Goal: Task Accomplishment & Management: Use online tool/utility

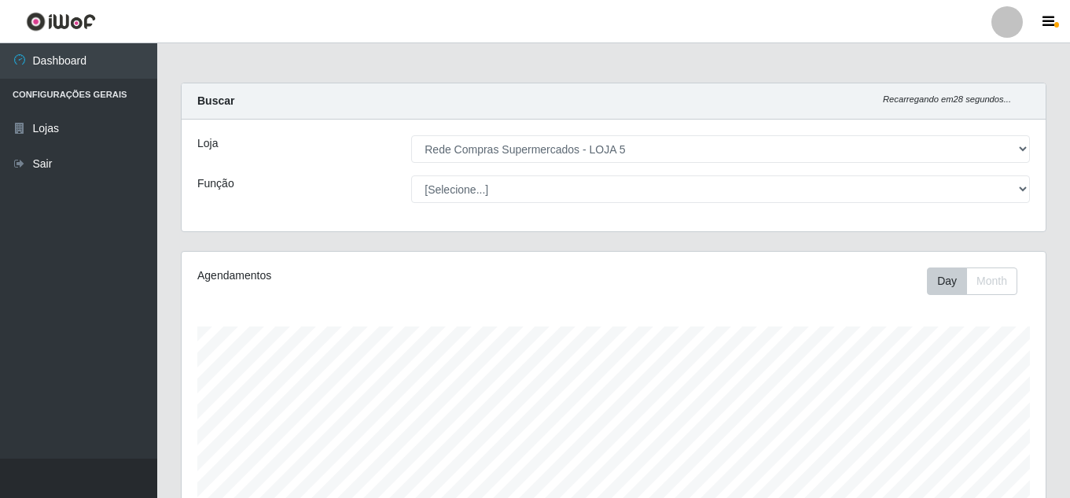
select select "397"
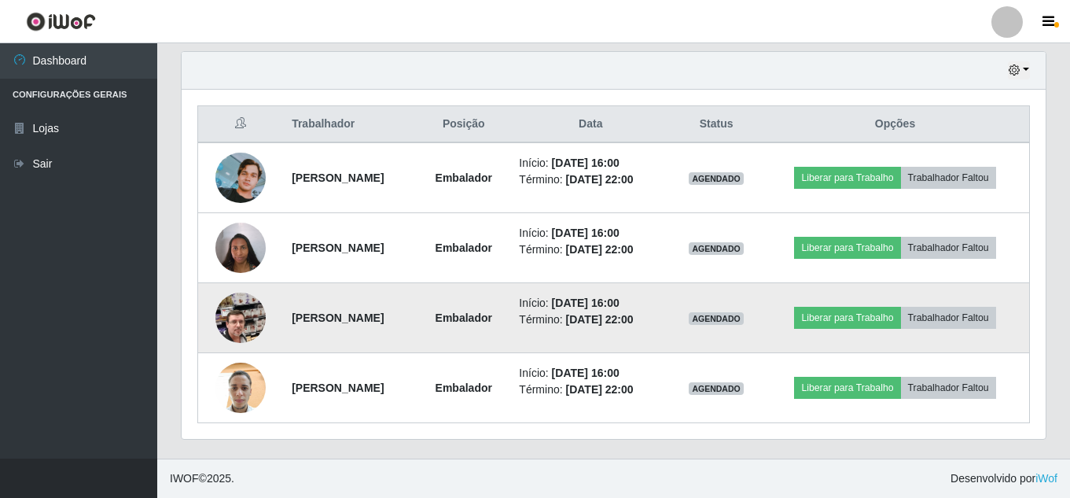
scroll to position [326, 864]
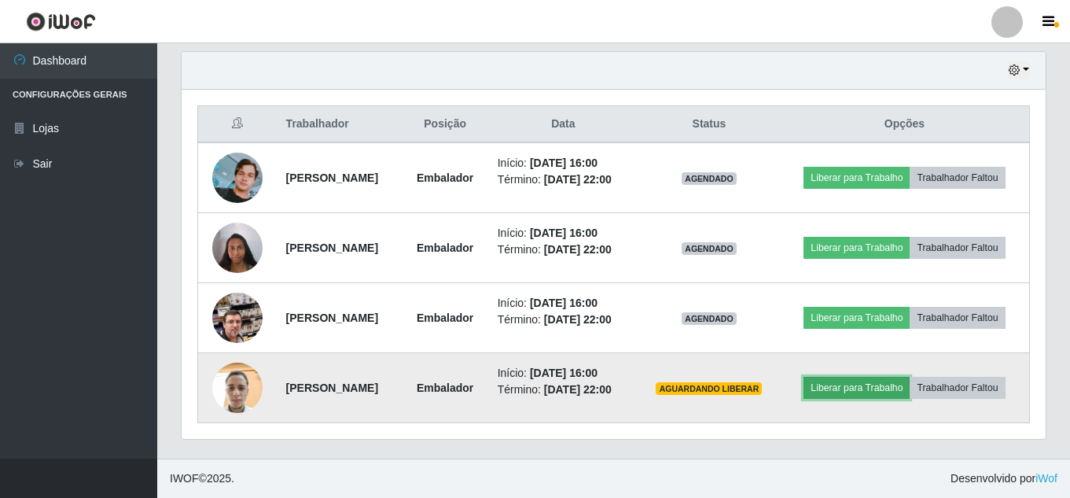
click at [847, 384] on button "Liberar para Trabalho" at bounding box center [856, 388] width 106 height 22
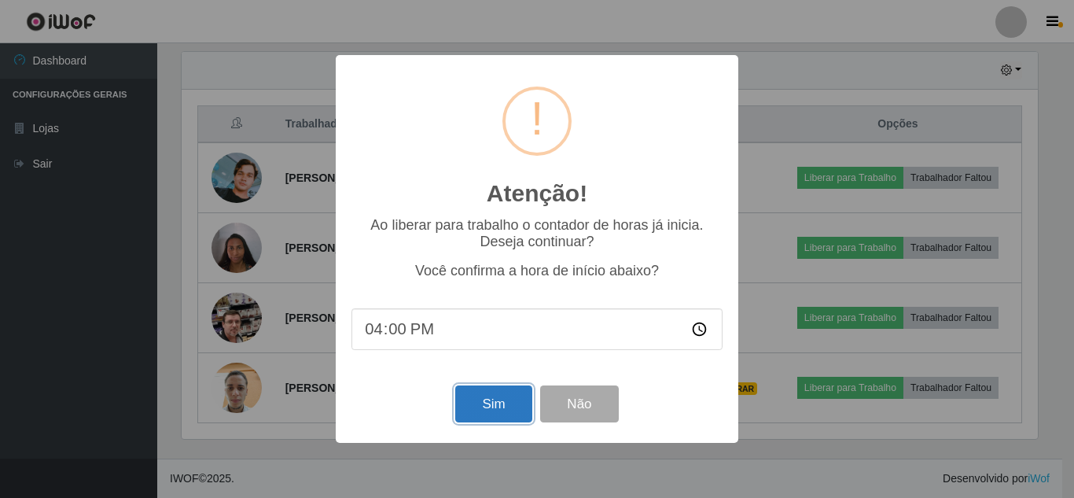
click at [510, 417] on button "Sim" at bounding box center [493, 403] width 76 height 37
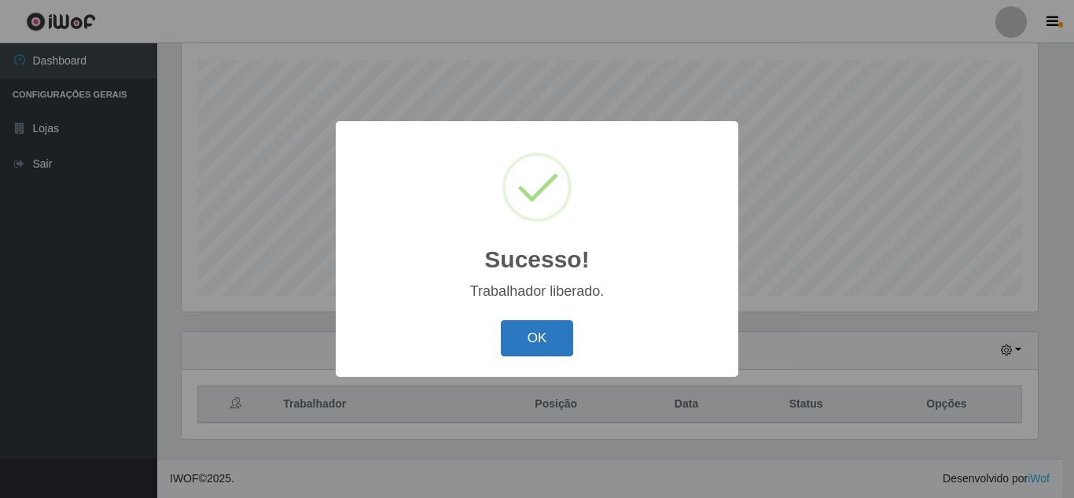
click at [524, 338] on button "OK" at bounding box center [537, 338] width 73 height 37
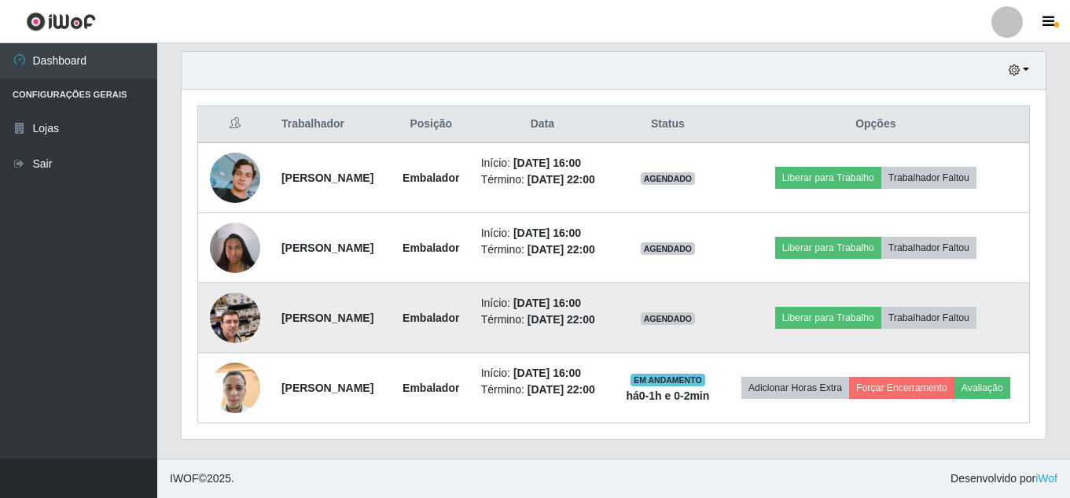
scroll to position [593, 0]
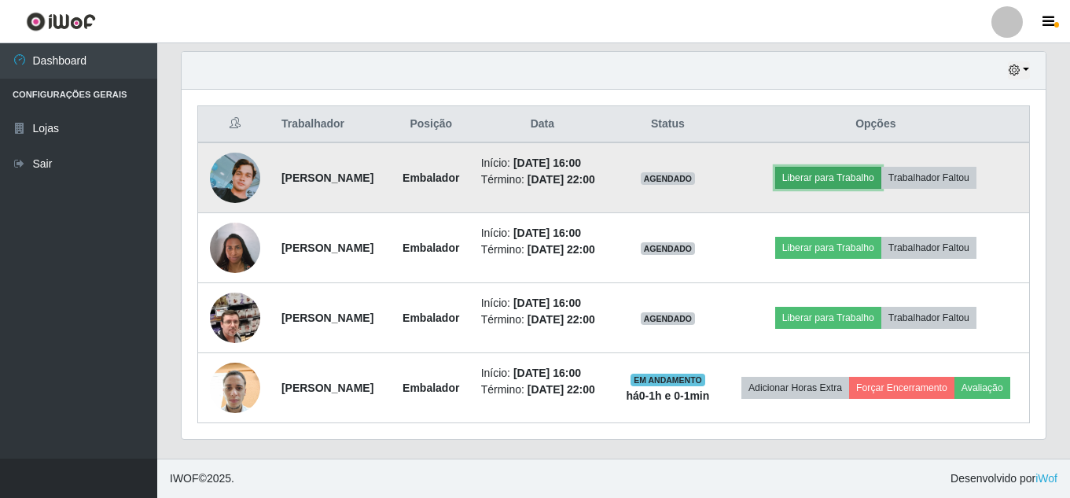
click at [862, 167] on button "Liberar para Trabalho" at bounding box center [828, 178] width 106 height 22
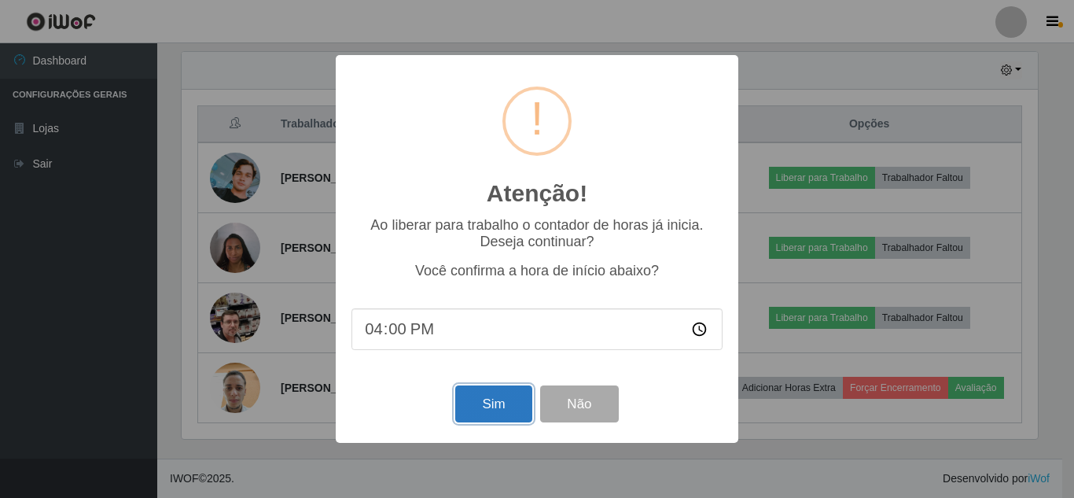
click at [483, 398] on button "Sim" at bounding box center [493, 403] width 76 height 37
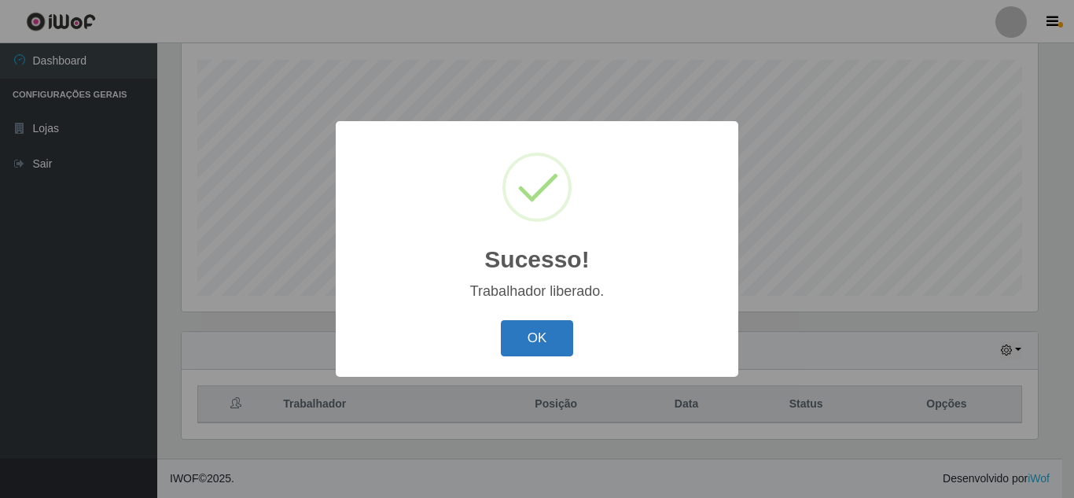
click at [563, 321] on button "OK" at bounding box center [537, 338] width 73 height 37
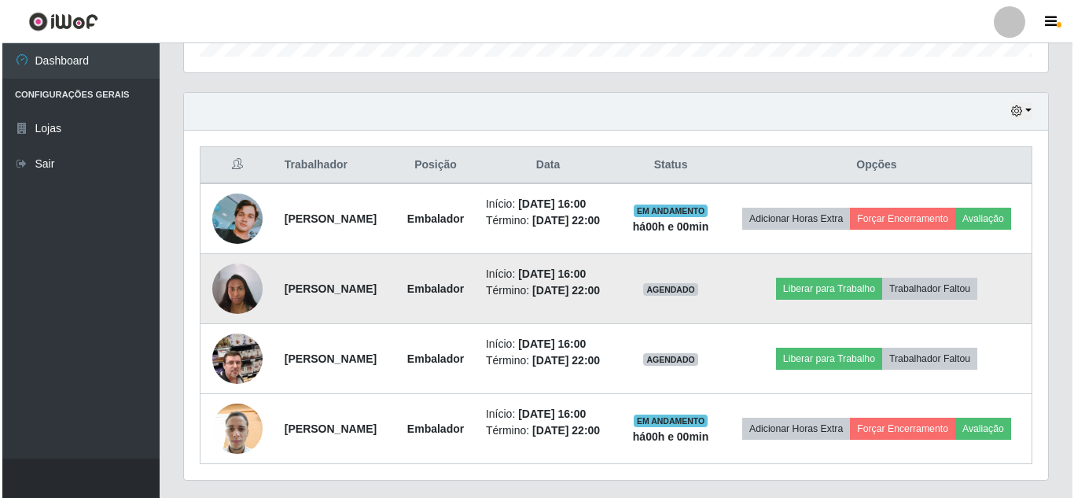
scroll to position [581, 0]
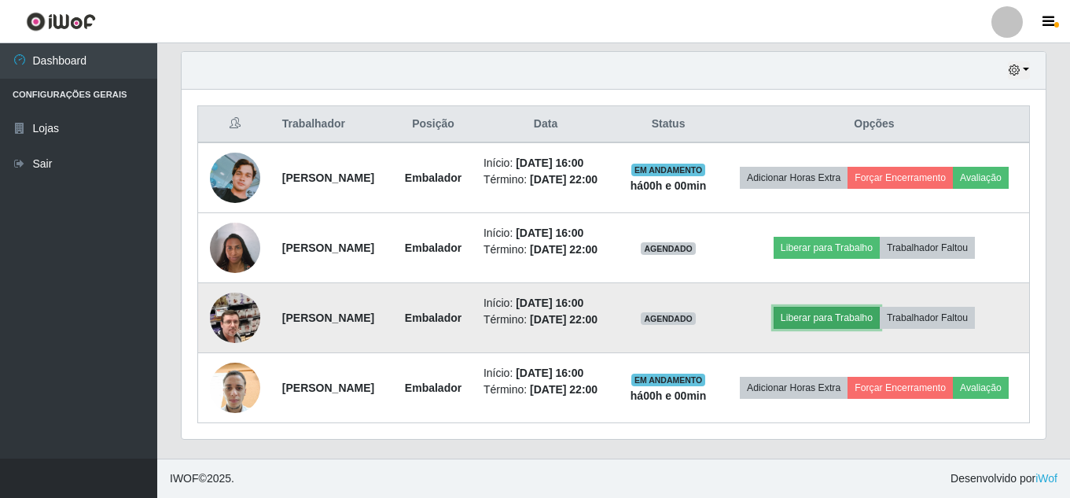
click at [838, 313] on button "Liberar para Trabalho" at bounding box center [826, 318] width 106 height 22
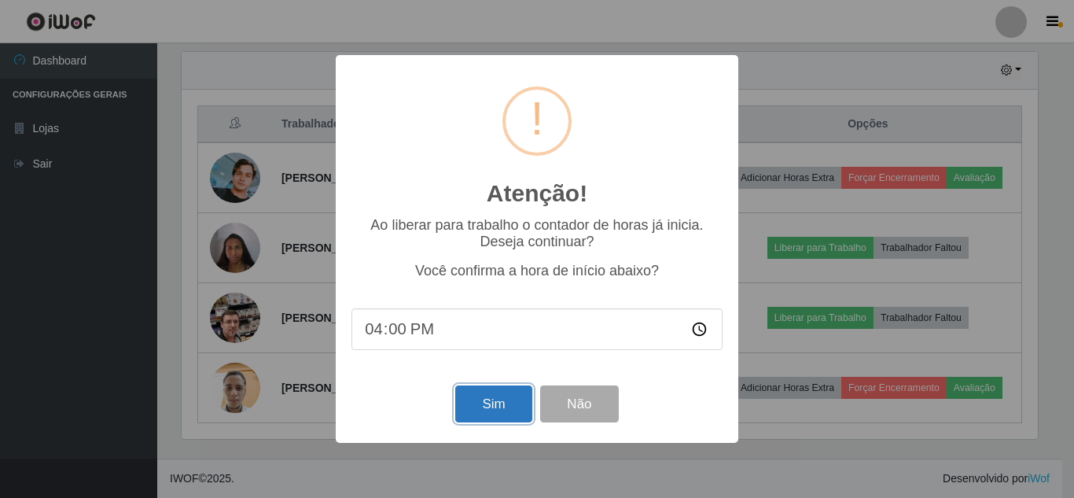
click at [482, 397] on button "Sim" at bounding box center [493, 403] width 76 height 37
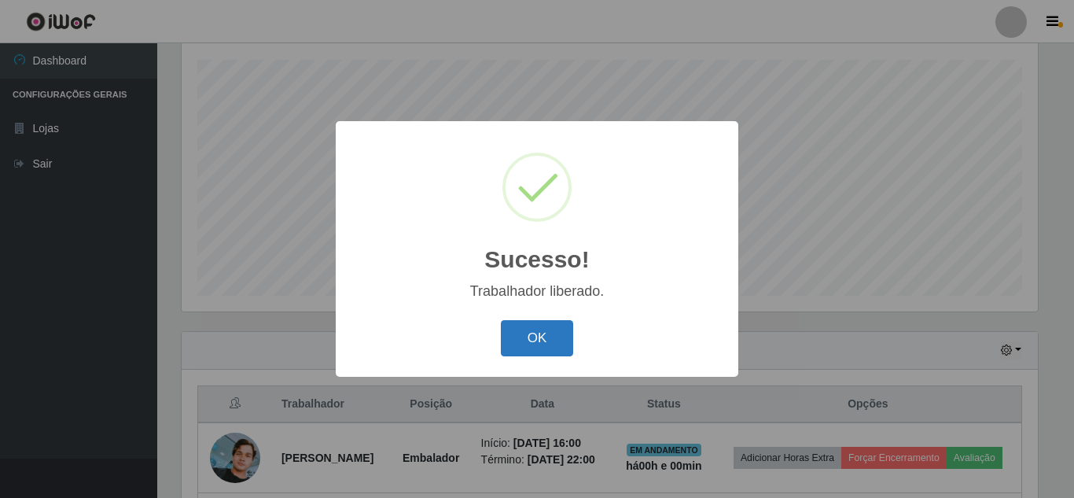
click at [519, 341] on button "OK" at bounding box center [537, 338] width 73 height 37
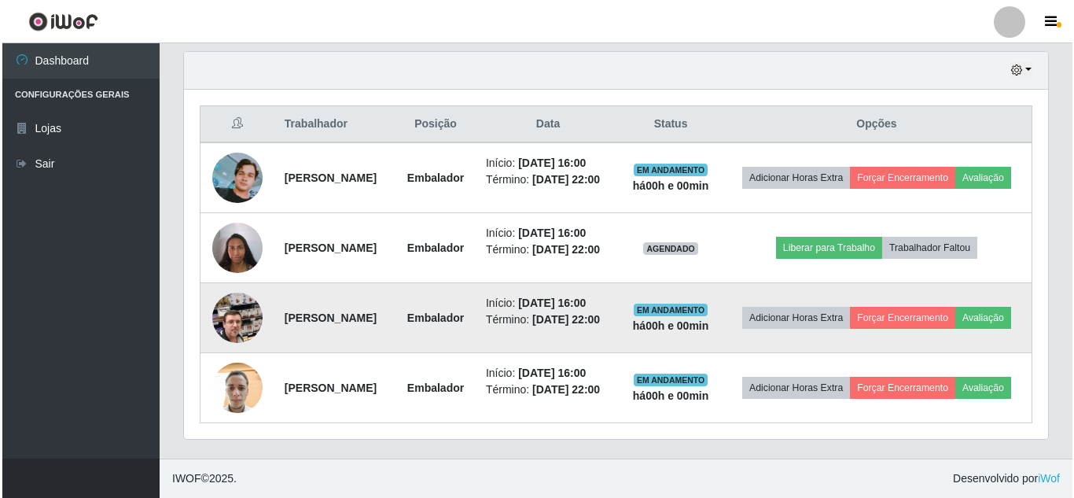
scroll to position [593, 0]
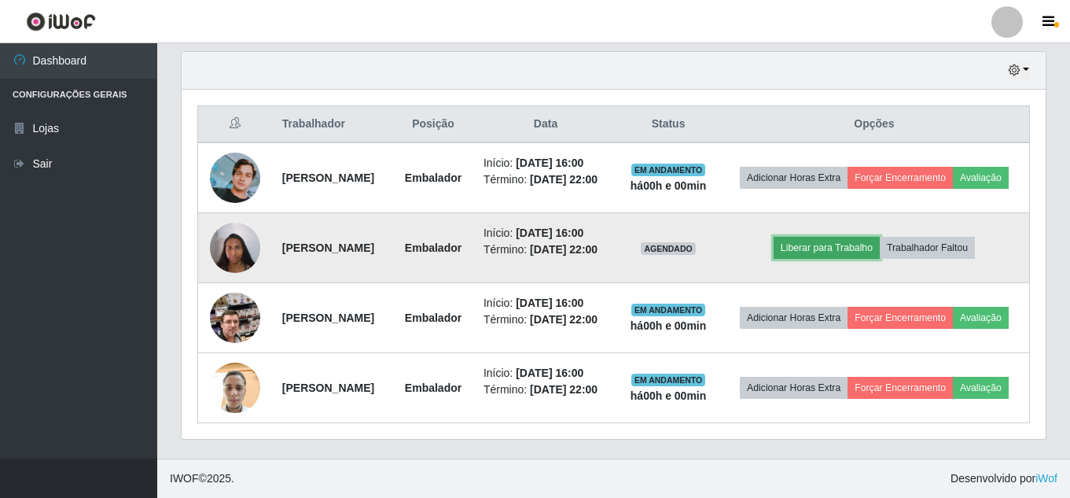
click at [839, 237] on button "Liberar para Trabalho" at bounding box center [826, 248] width 106 height 22
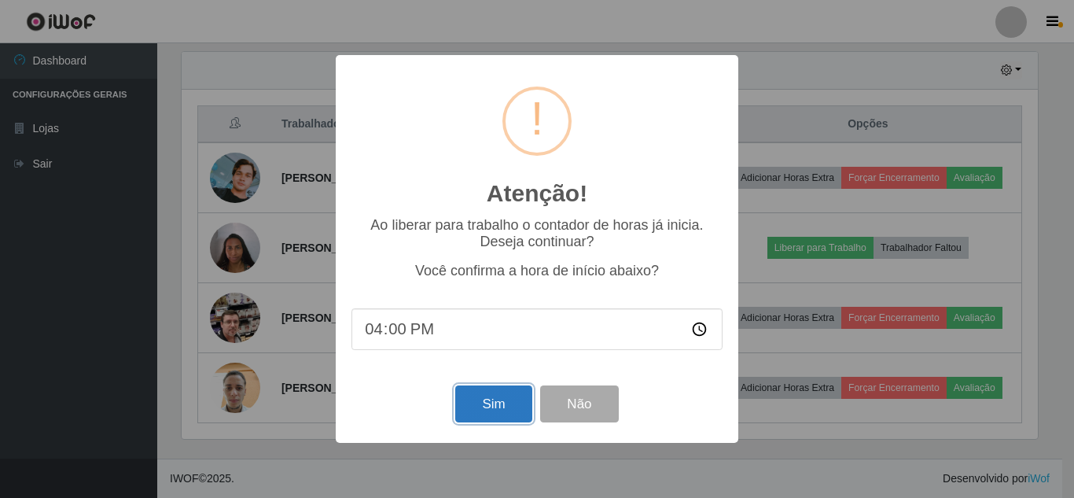
click at [506, 393] on button "Sim" at bounding box center [493, 403] width 76 height 37
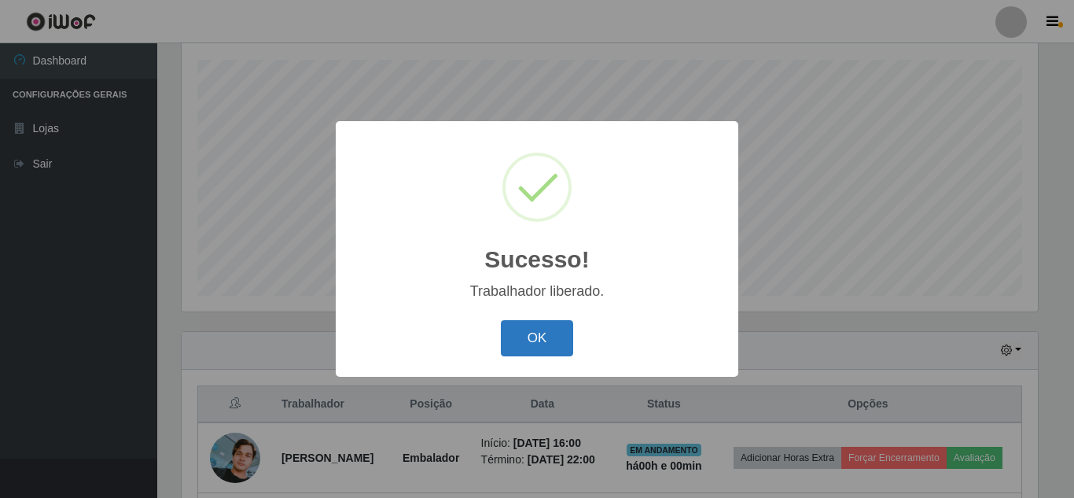
click at [544, 332] on button "OK" at bounding box center [537, 338] width 73 height 37
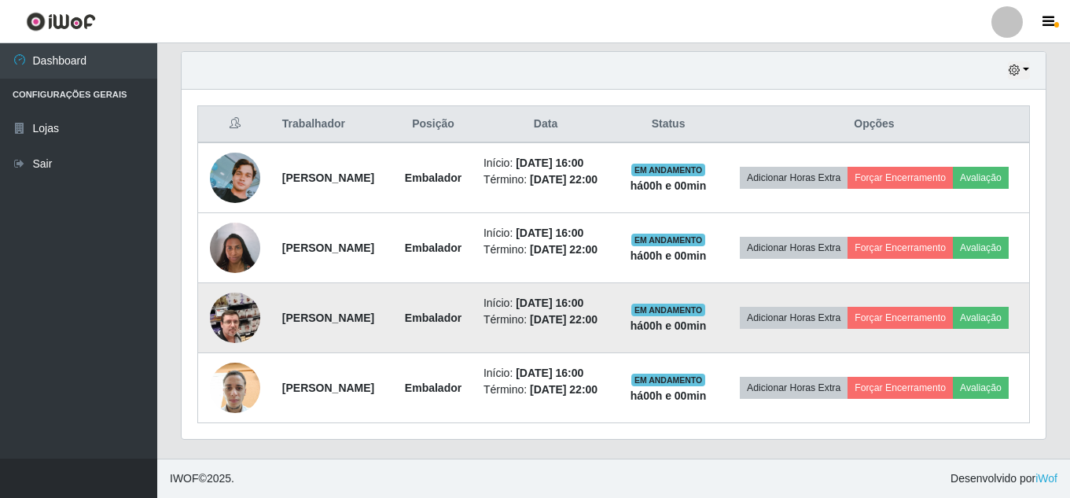
scroll to position [593, 0]
